Goal: Task Accomplishment & Management: Use online tool/utility

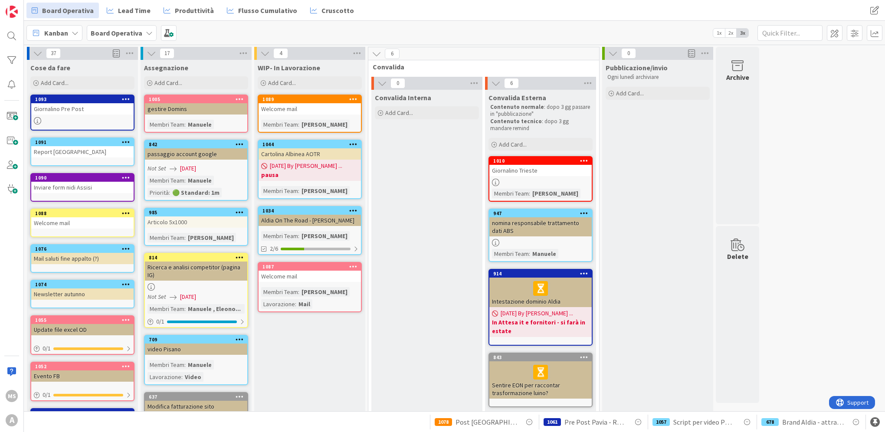
scroll to position [174, 0]
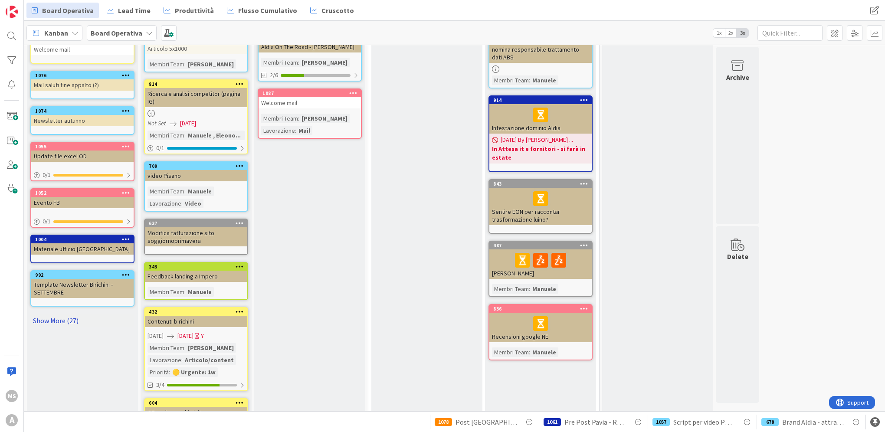
click at [38, 316] on link "Show More (27)" at bounding box center [82, 321] width 104 height 14
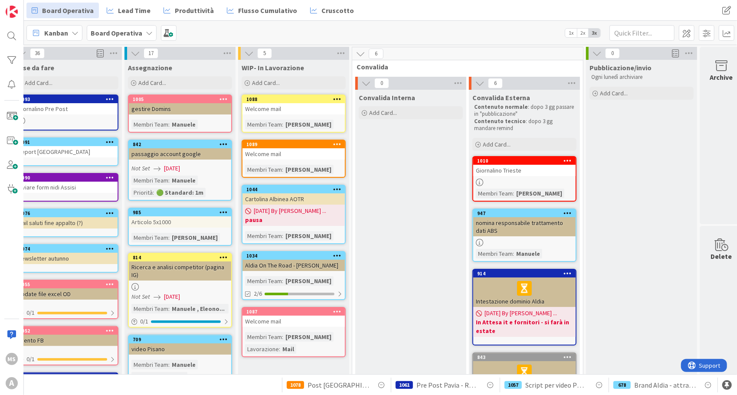
scroll to position [0, 17]
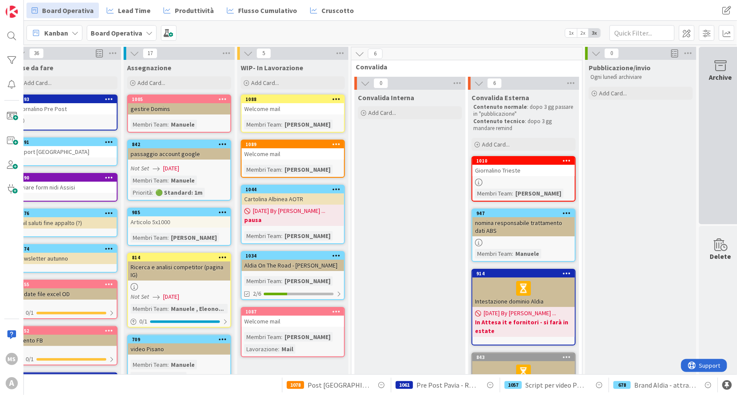
click at [716, 111] on div "Archive" at bounding box center [720, 136] width 43 height 178
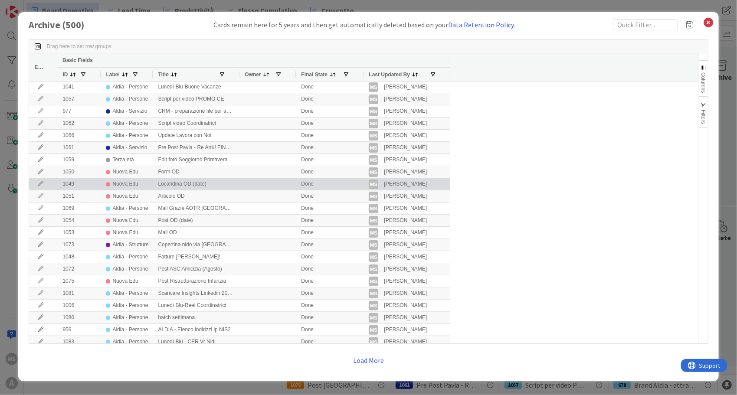
scroll to position [25, 0]
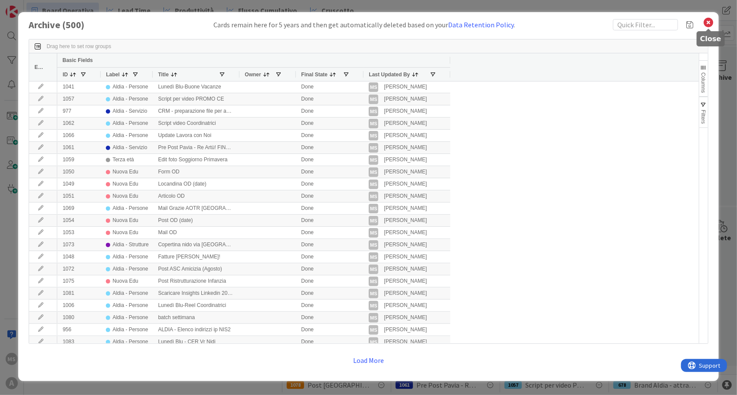
click at [708, 23] on icon at bounding box center [709, 22] width 11 height 12
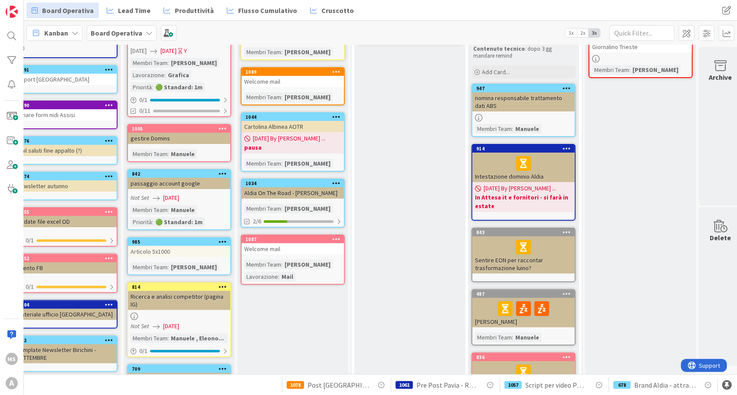
scroll to position [73, 17]
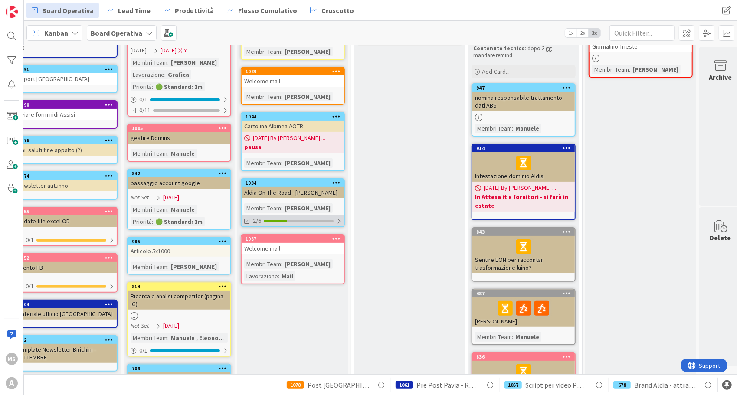
click at [320, 220] on div at bounding box center [299, 221] width 70 height 3
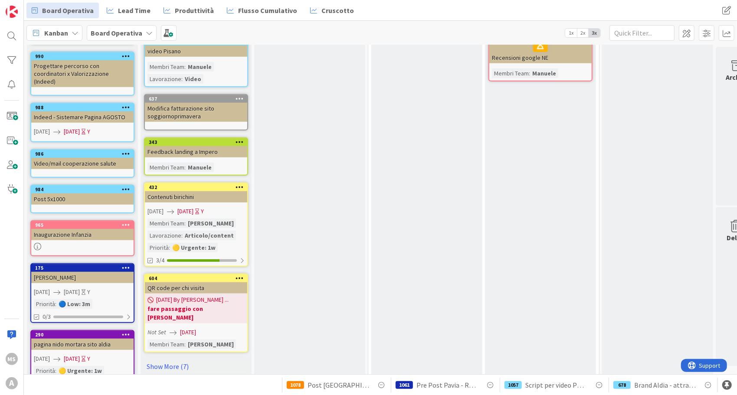
scroll to position [400, 0]
click at [35, 243] on icon at bounding box center [37, 246] width 7 height 7
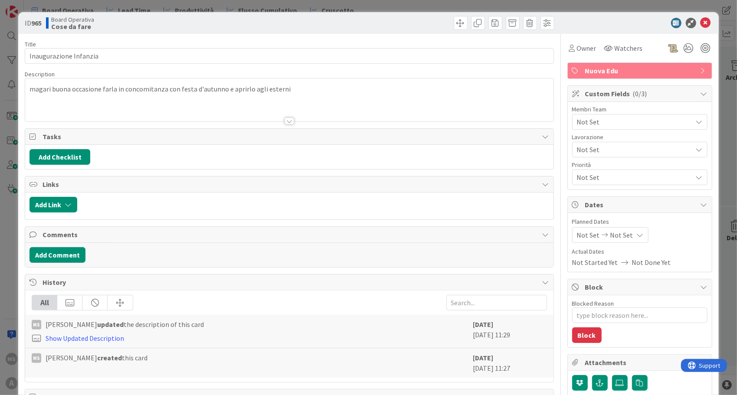
type textarea "x"
click at [700, 17] on div "ID 965 Board Operativa Cose da fare" at bounding box center [368, 23] width 701 height 22
click at [701, 25] on icon at bounding box center [706, 23] width 10 height 10
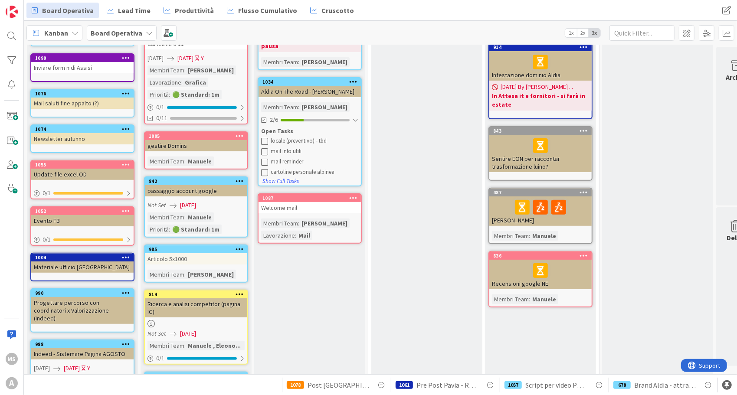
scroll to position [414, 0]
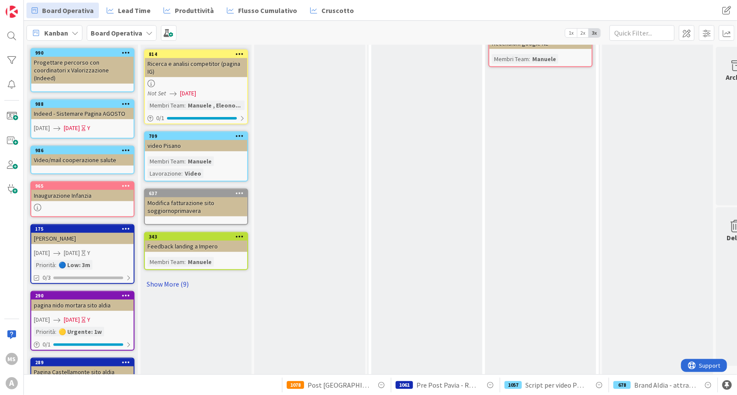
click at [177, 280] on link "Show More (9)" at bounding box center [196, 284] width 104 height 14
